Goal: Transaction & Acquisition: Purchase product/service

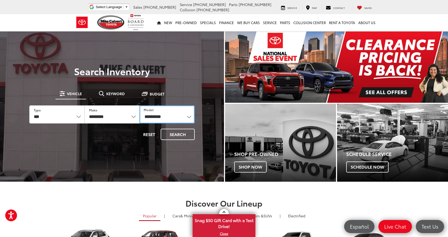
select select "******"
click at [179, 139] on button "Search" at bounding box center [178, 133] width 34 height 11
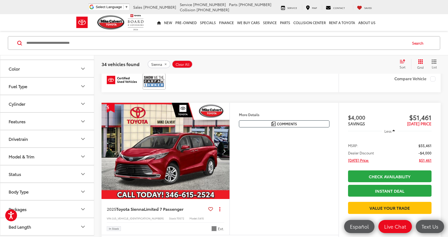
scroll to position [136, 0]
click at [45, 154] on button "Model & Trim" at bounding box center [47, 156] width 94 height 17
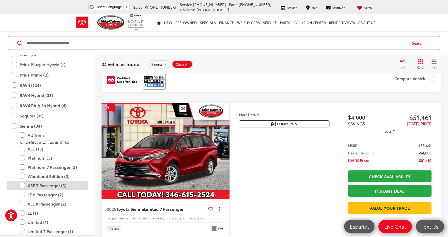
scroll to position [1441, 0]
click at [23, 162] on label "Platinum 7 Passenger (3)" at bounding box center [51, 166] width 63 height 9
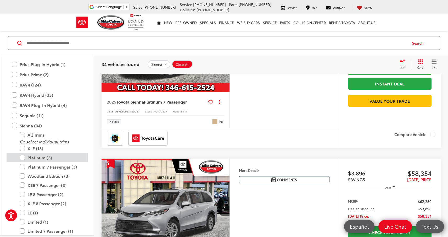
scroll to position [40, 0]
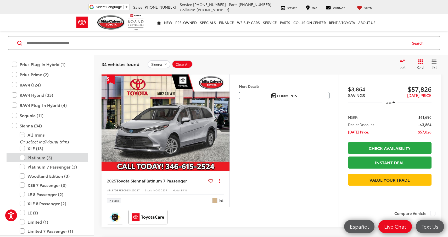
click at [24, 153] on label "Platinum (3)" at bounding box center [51, 157] width 63 height 9
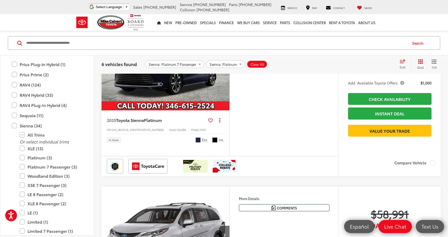
scroll to position [425, 0]
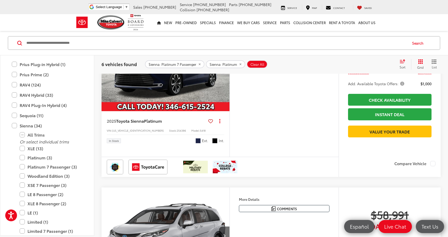
click at [154, 123] on span "Platinum" at bounding box center [153, 120] width 18 height 6
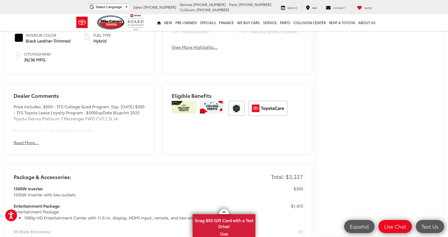
scroll to position [312, 0]
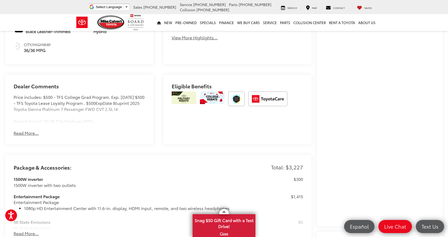
click at [21, 130] on button "Read More..." at bounding box center [26, 133] width 25 height 6
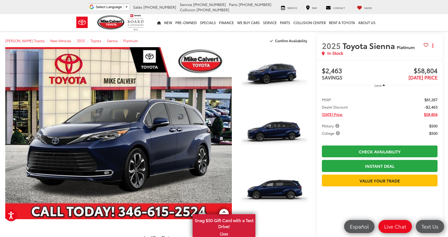
scroll to position [0, 0]
